Goal: Task Accomplishment & Management: Manage account settings

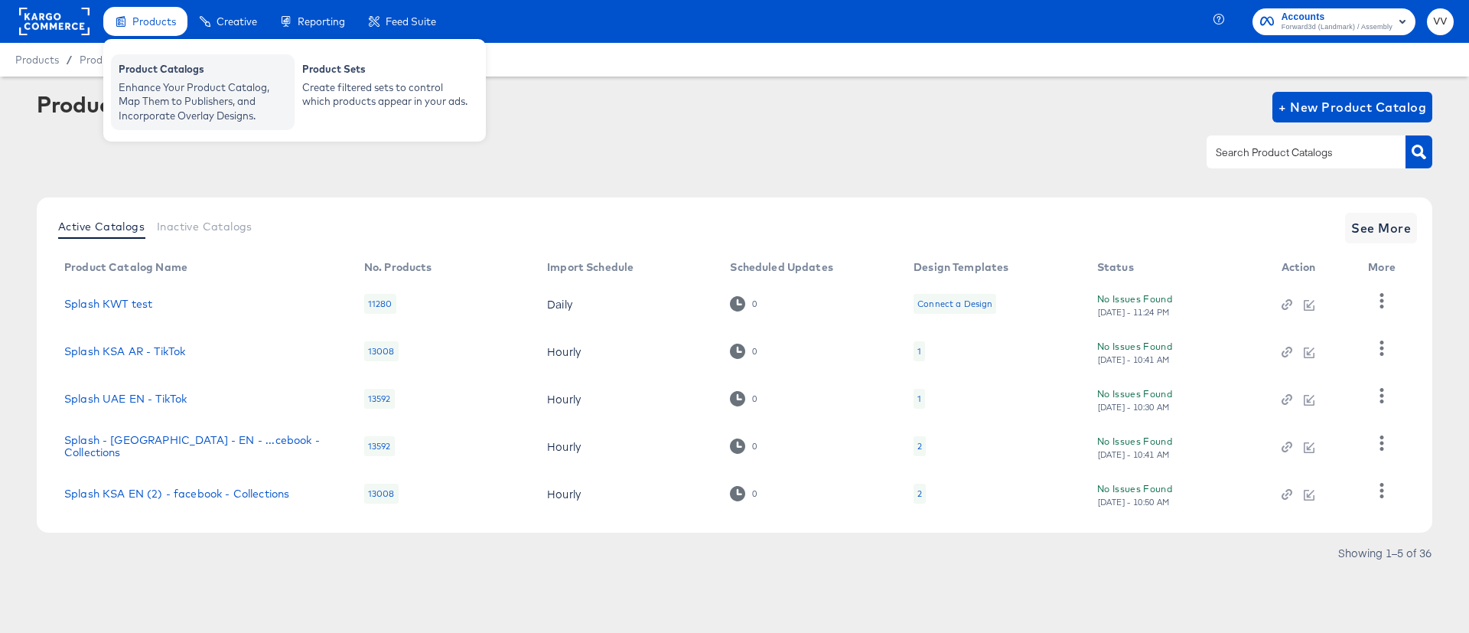
click at [165, 109] on div "Enhance Your Product Catalog, Map Them to Publishers, and Incorporate Overlay D…" at bounding box center [203, 101] width 168 height 43
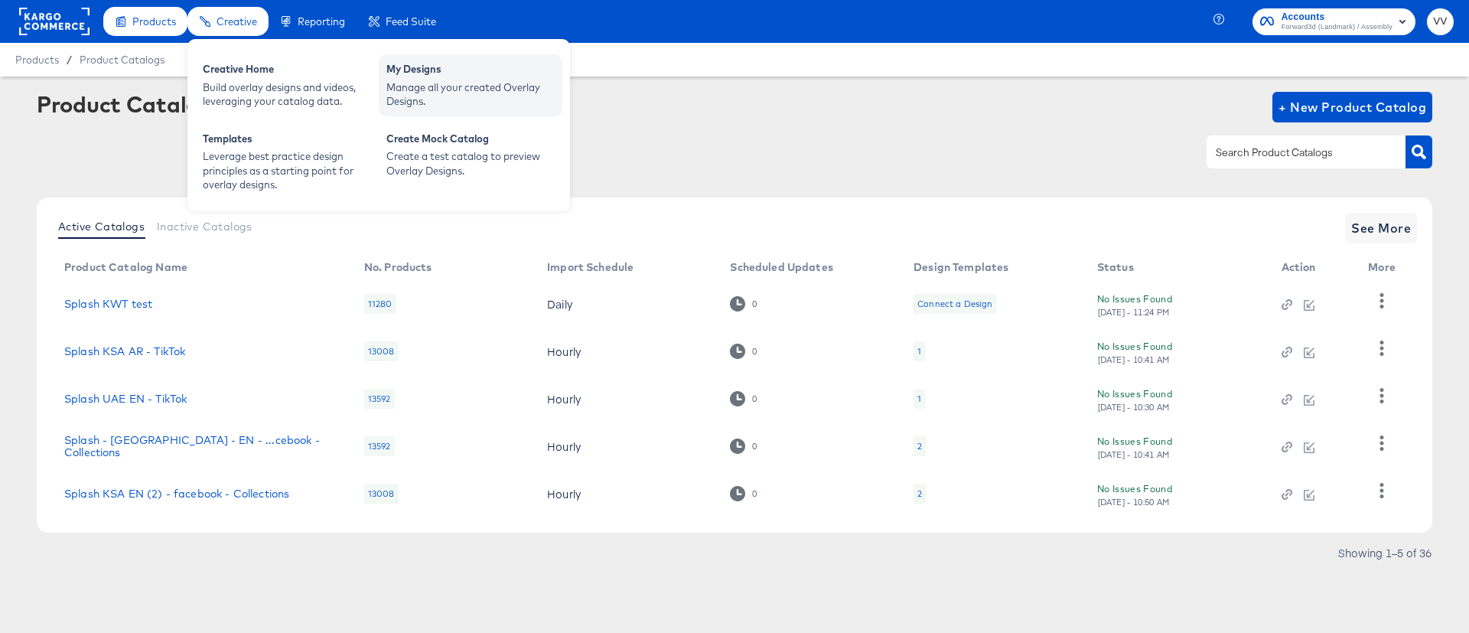
click at [446, 81] on div "Manage all your created Overlay Designs." at bounding box center [470, 94] width 168 height 28
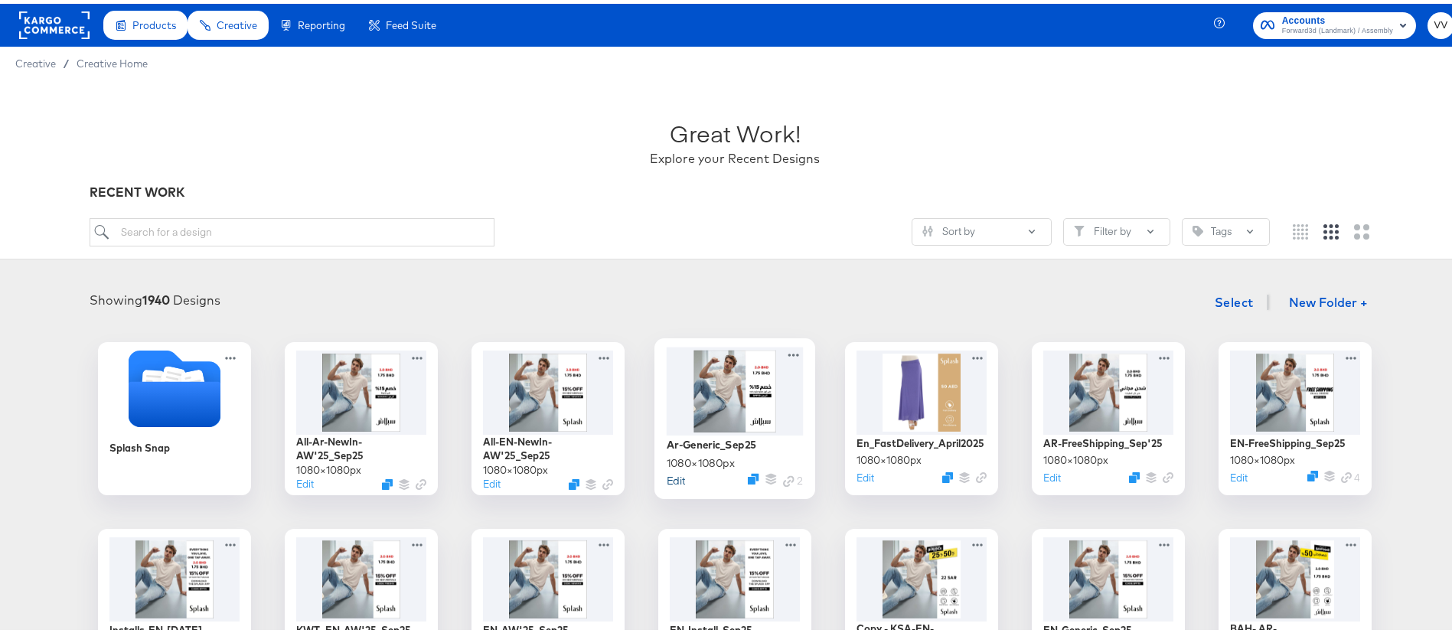
click at [667, 475] on button "Edit" at bounding box center [676, 476] width 18 height 15
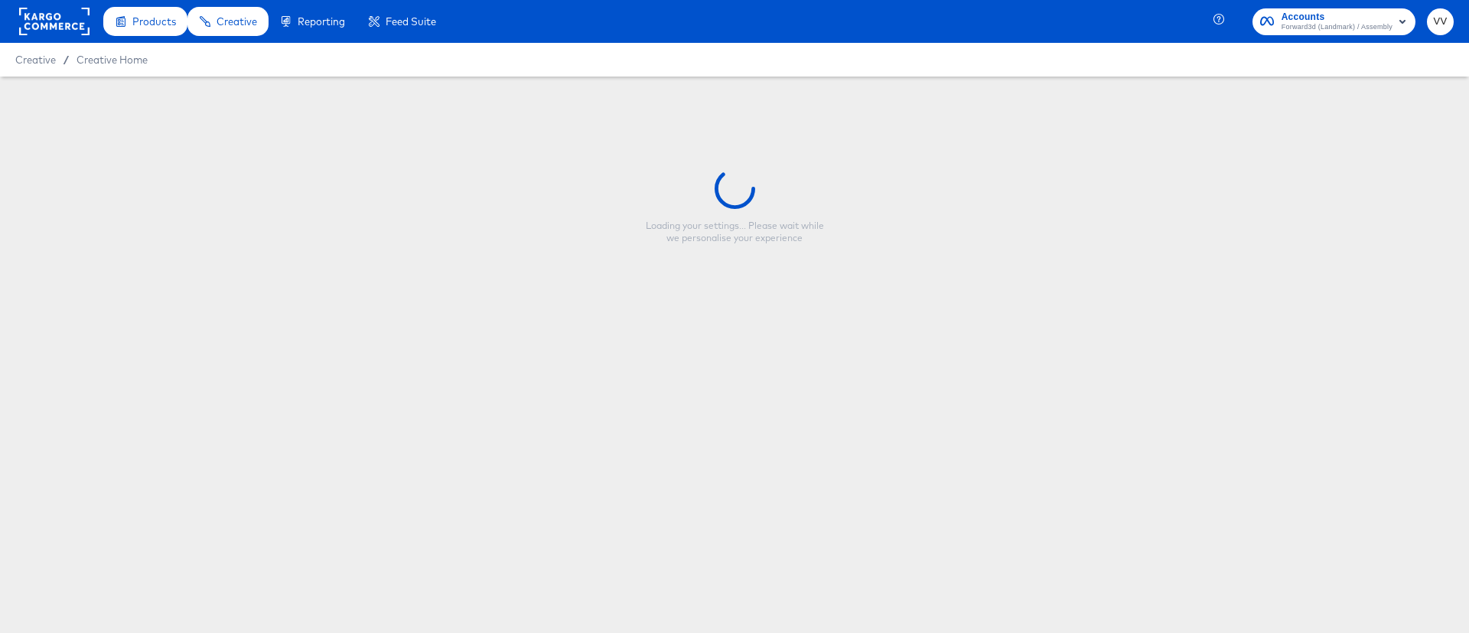
type input "Ar-Generic_Sep25"
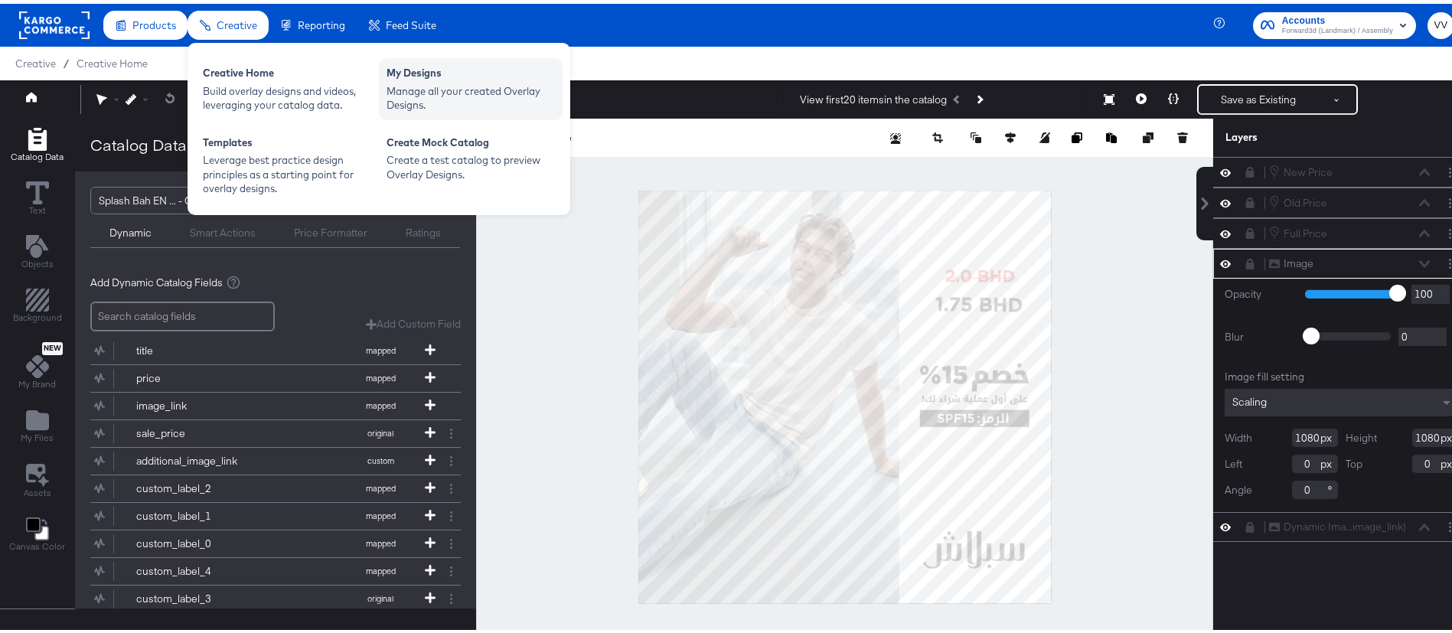
click at [421, 72] on div "My Designs" at bounding box center [470, 71] width 168 height 18
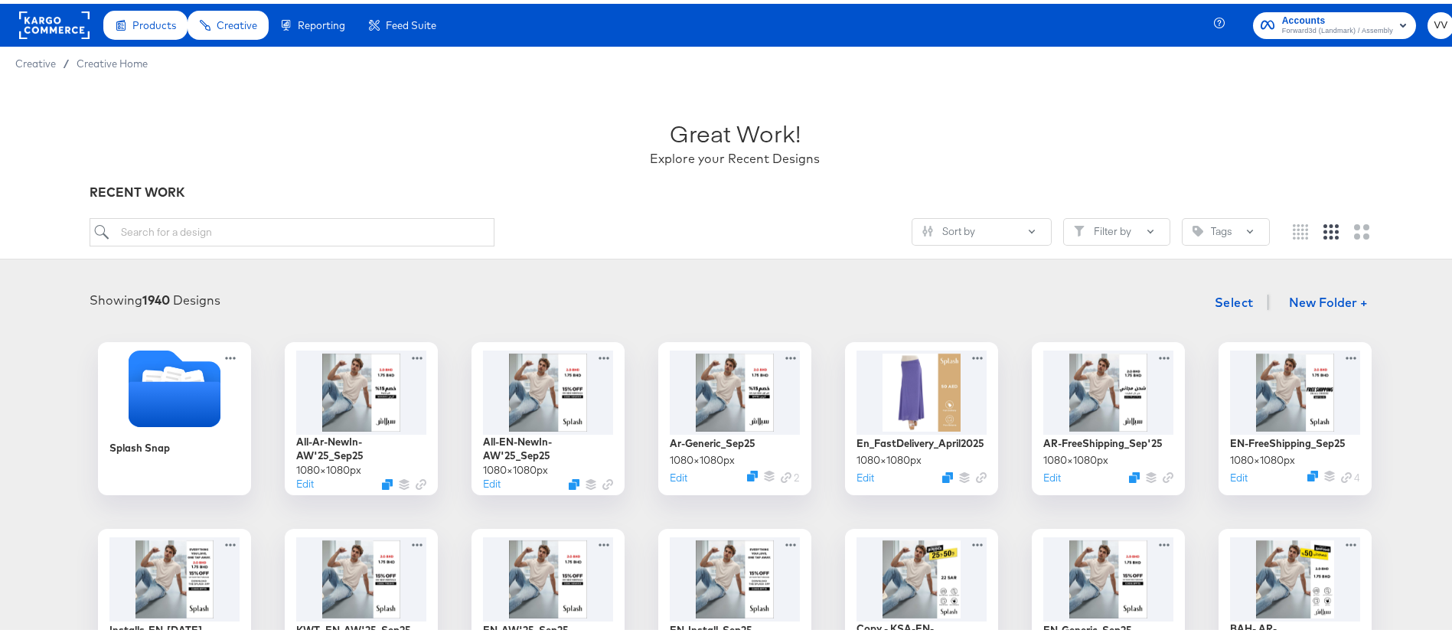
click at [843, 266] on article "Great Work! Explore your Recent Designs RECENT WORK Sort by Filter by Tags Show…" at bounding box center [734, 601] width 1469 height 1048
